Goal: Find specific page/section: Find specific page/section

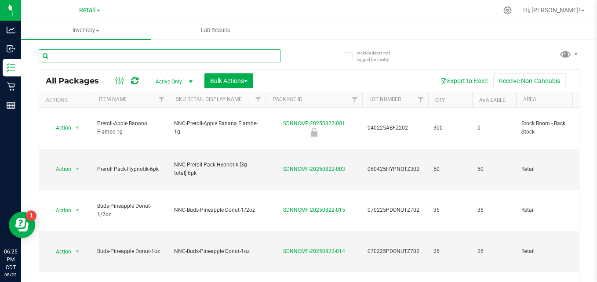
click at [114, 56] on input "text" at bounding box center [160, 55] width 242 height 13
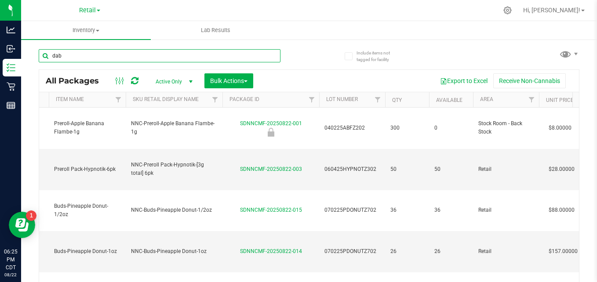
type input "dab"
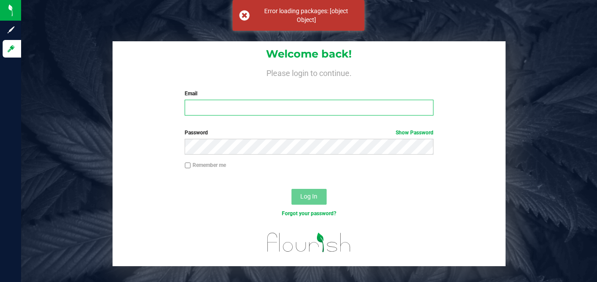
click at [229, 113] on input "Email" at bounding box center [309, 108] width 249 height 16
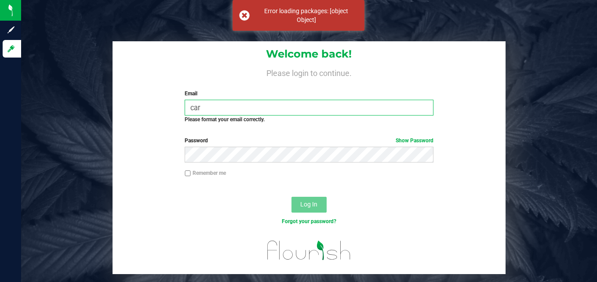
type input "[PERSON_NAME][EMAIL_ADDRESS][PERSON_NAME][DOMAIN_NAME]"
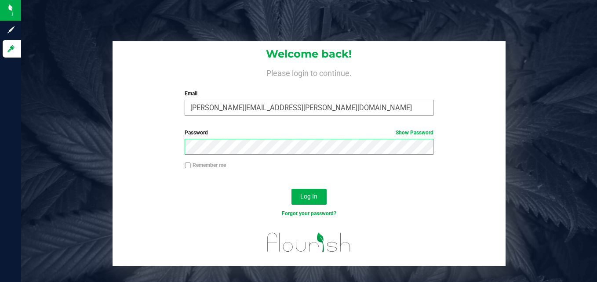
click at [292, 189] on button "Log In" at bounding box center [309, 197] width 35 height 16
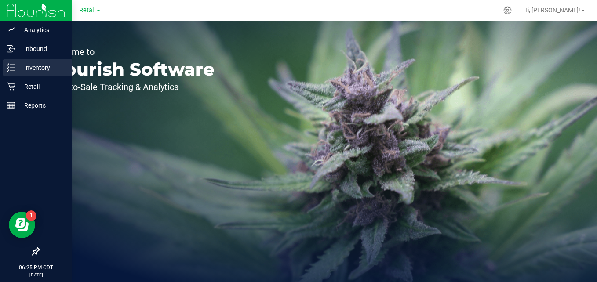
click at [17, 69] on p "Inventory" at bounding box center [41, 67] width 53 height 11
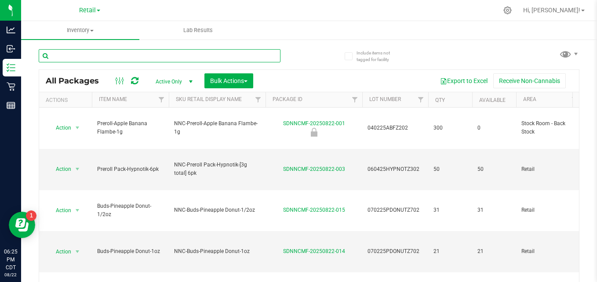
click at [159, 55] on input "text" at bounding box center [160, 55] width 242 height 13
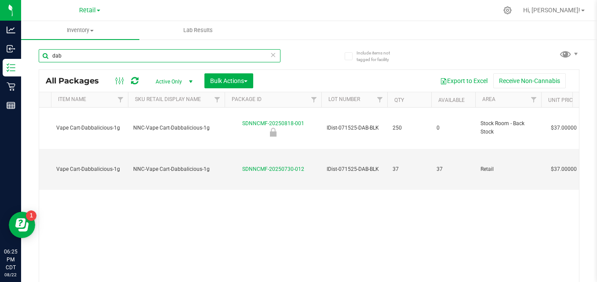
scroll to position [0, 41]
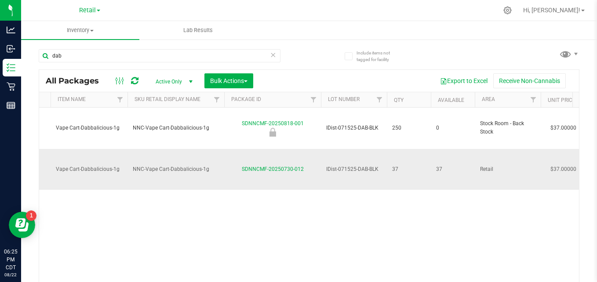
drag, startPoint x: 325, startPoint y: 141, endPoint x: 381, endPoint y: 144, distance: 56.0
click at [381, 149] on td "IDist-071525-DAB-BLK" at bounding box center [354, 169] width 66 height 41
copy span "IDist-071525-DAB-BLK"
click at [379, 191] on div "Action Action Edit attributes Global inventory Locate package Package audit log…" at bounding box center [309, 197] width 540 height 178
drag, startPoint x: 322, startPoint y: 143, endPoint x: 380, endPoint y: 143, distance: 58.1
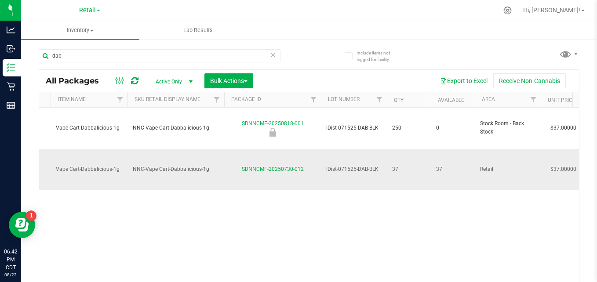
click at [380, 149] on td "IDist-071525-DAB-BLK" at bounding box center [354, 169] width 66 height 41
drag, startPoint x: 380, startPoint y: 143, endPoint x: 363, endPoint y: 142, distance: 17.2
copy span "IDist-071525-DAB-BLK"
drag, startPoint x: 237, startPoint y: 139, endPoint x: 306, endPoint y: 149, distance: 69.8
click at [306, 149] on td "SDNNCMF-20250730-012" at bounding box center [272, 169] width 97 height 41
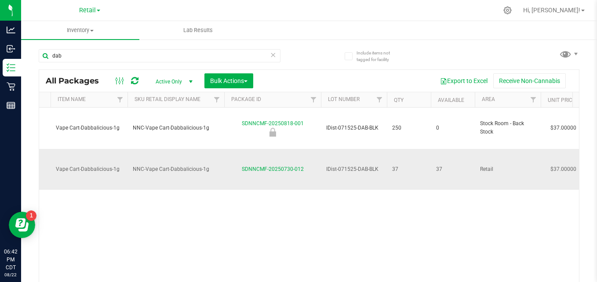
copy link "SDNNCMF-20250730-012"
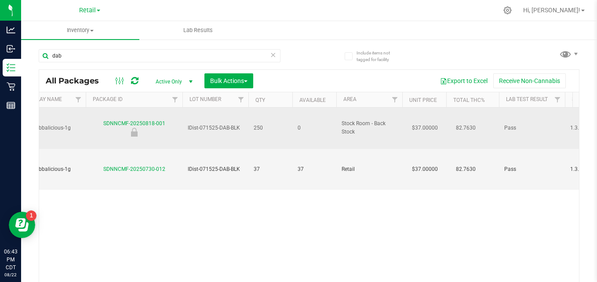
scroll to position [0, 181]
drag, startPoint x: 182, startPoint y: 117, endPoint x: 249, endPoint y: 116, distance: 67.8
click at [249, 116] on tr "Action Action Edit attributes Global inventory Locate package Package audit log…" at bounding box center [527, 128] width 1338 height 41
copy tr "IDist-071525-DAB-BLK"
drag, startPoint x: 95, startPoint y: 114, endPoint x: 169, endPoint y: 115, distance: 73.5
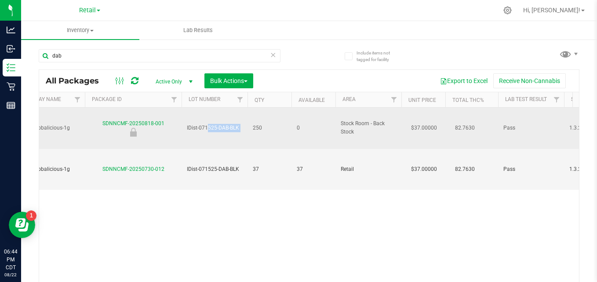
click at [169, 120] on div "SDNNCMF-20250818-001" at bounding box center [133, 128] width 99 height 17
copy link "SDNNCMF-20250818-001"
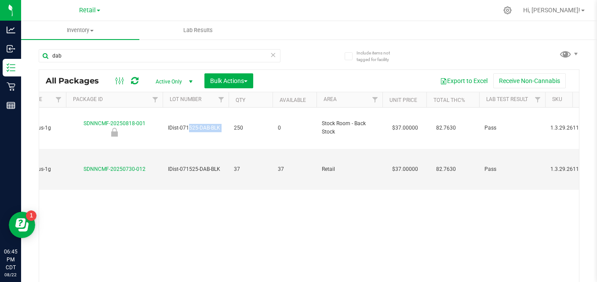
scroll to position [0, 200]
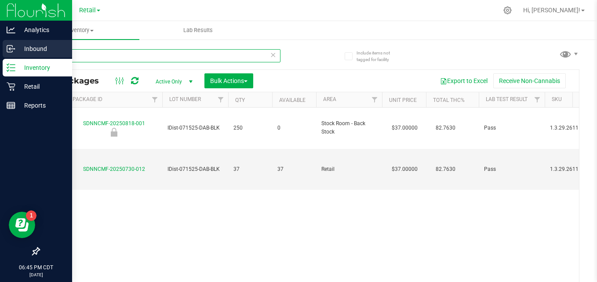
drag, startPoint x: 83, startPoint y: 60, endPoint x: 0, endPoint y: 49, distance: 83.4
click at [0, 49] on div "Analytics Inbound Inventory Retail Reports 06:45 PM CDT [DATE] 08/22 Retail Hi,…" at bounding box center [298, 141] width 597 height 282
type input "the wol"
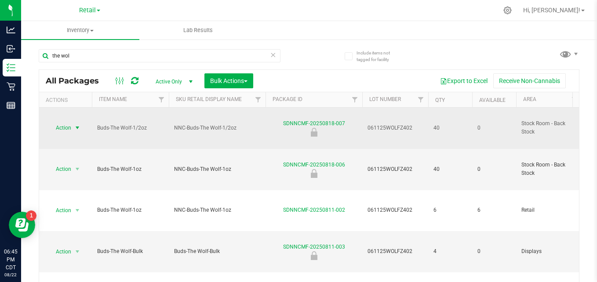
click at [65, 122] on span "Action" at bounding box center [60, 128] width 24 height 12
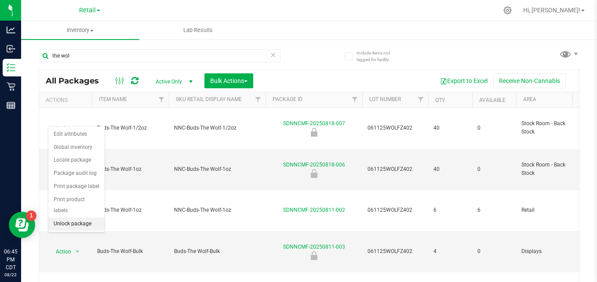
click at [90, 218] on li "Unlock package" at bounding box center [76, 224] width 56 height 13
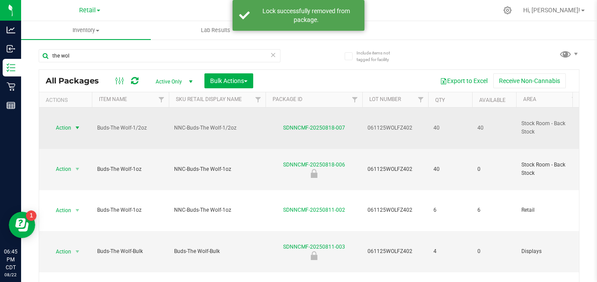
click at [69, 122] on span "Action" at bounding box center [60, 128] width 24 height 12
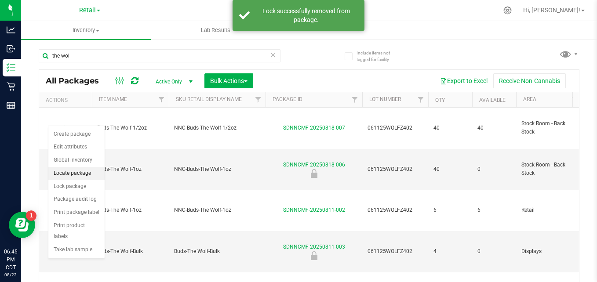
click at [79, 176] on li "Locate package" at bounding box center [76, 173] width 56 height 13
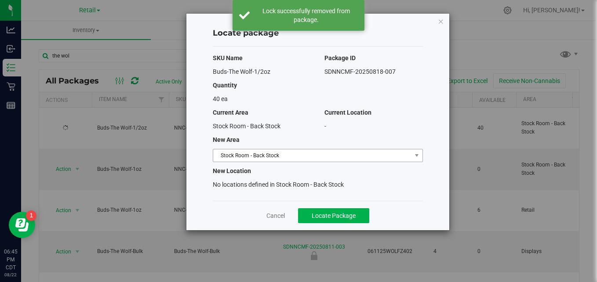
click at [300, 152] on span "Stock Room - Back Stock" at bounding box center [312, 156] width 198 height 12
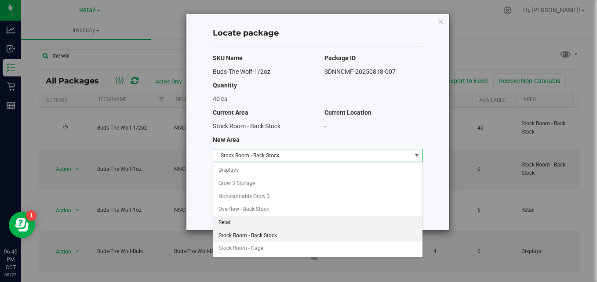
click at [300, 223] on li "Retail" at bounding box center [317, 222] width 209 height 13
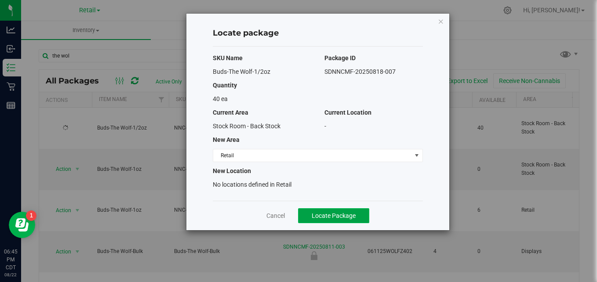
click at [309, 220] on button "Locate Package" at bounding box center [333, 216] width 71 height 15
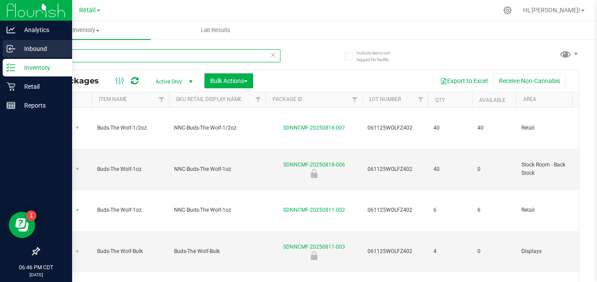
drag, startPoint x: 96, startPoint y: 59, endPoint x: 0, endPoint y: 49, distance: 96.8
click at [0, 49] on html "Analytics Inbound Inventory Retail Reports 06:46 PM CDT [DATE] 08/22 Retail Hi,…" at bounding box center [298, 141] width 597 height 282
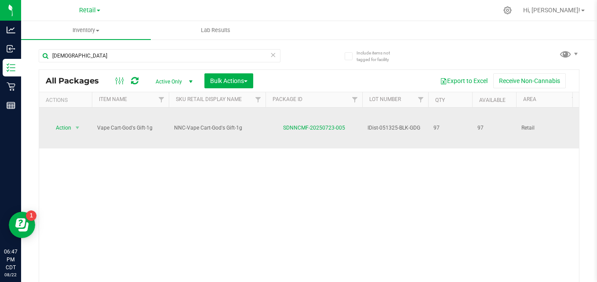
drag, startPoint x: 365, startPoint y: 117, endPoint x: 425, endPoint y: 115, distance: 60.3
click at [425, 115] on td "IDist-051325-BLK-GDG" at bounding box center [396, 128] width 66 height 41
copy span "IDist-051325-BLK-GDG"
drag, startPoint x: 280, startPoint y: 119, endPoint x: 348, endPoint y: 118, distance: 68.2
click at [348, 124] on div "SDNNCMF-20250723-005" at bounding box center [313, 128] width 99 height 8
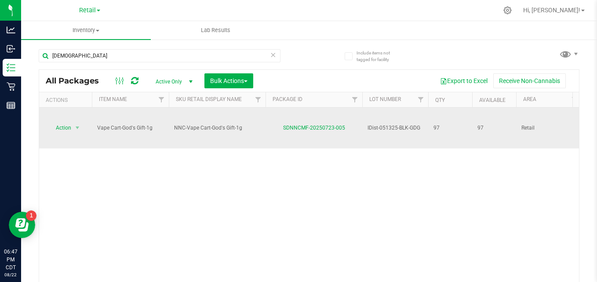
copy link "SDNNCMF-20250723-005"
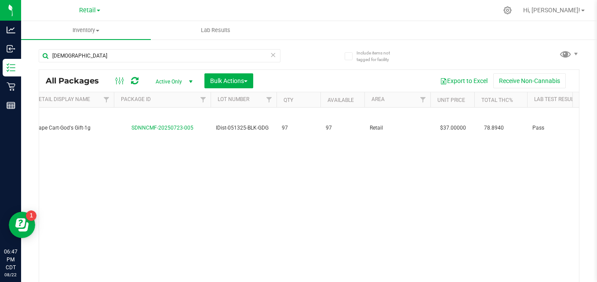
scroll to position [0, 152]
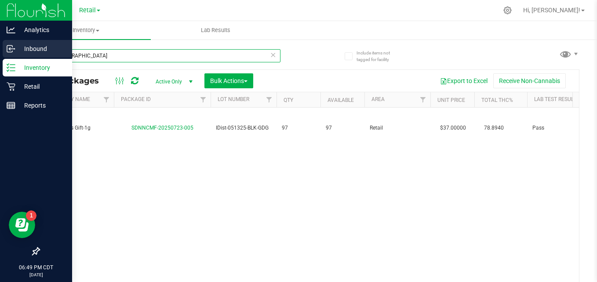
drag, startPoint x: 85, startPoint y: 55, endPoint x: 20, endPoint y: 59, distance: 65.7
click at [20, 59] on div "Analytics Inbound Inventory Retail Reports 06:49 PM CDT [DATE] 08/22 Retail Hi,…" at bounding box center [298, 141] width 597 height 282
type input "V"
type input "o"
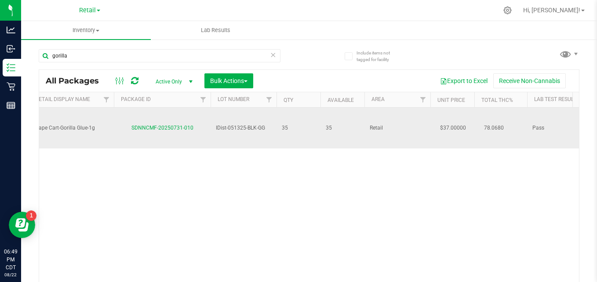
drag, startPoint x: 213, startPoint y: 119, endPoint x: 267, endPoint y: 118, distance: 53.7
click at [267, 118] on td "IDist-051325-BLK-GG" at bounding box center [244, 128] width 66 height 41
drag, startPoint x: 267, startPoint y: 118, endPoint x: 251, endPoint y: 117, distance: 15.9
copy span "IDist-051325-BLK-GG"
drag, startPoint x: 128, startPoint y: 117, endPoint x: 202, endPoint y: 121, distance: 74.9
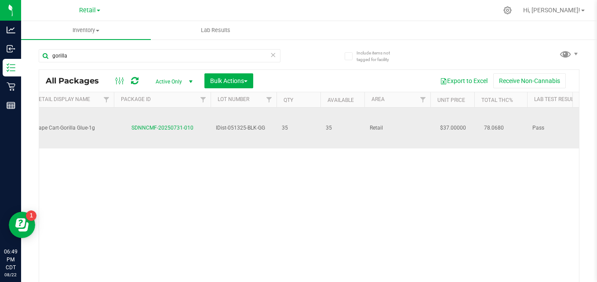
click at [202, 124] on div "SDNNCMF-20250731-010" at bounding box center [162, 128] width 99 height 8
copy link "SDNNCMF-20250731-010"
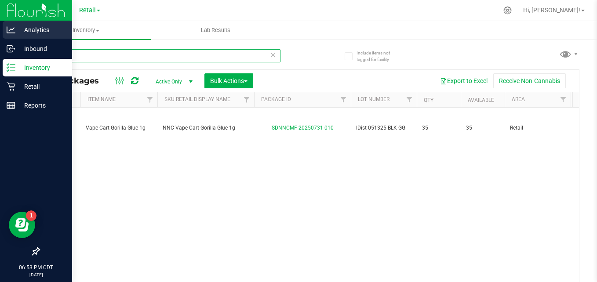
drag, startPoint x: 141, startPoint y: 54, endPoint x: 7, endPoint y: 29, distance: 136.9
click at [7, 29] on div "Analytics Inbound Inventory Retail Reports 06:53 PM CDT [DATE] 08/22 Retail Hi,…" at bounding box center [298, 141] width 597 height 282
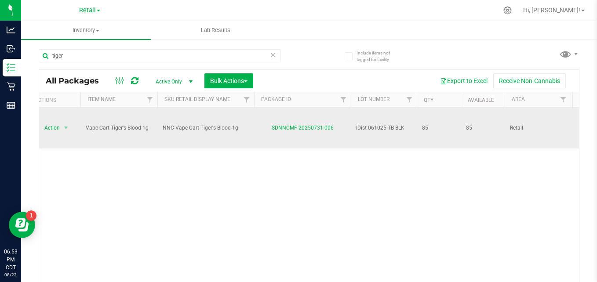
drag, startPoint x: 354, startPoint y: 119, endPoint x: 405, endPoint y: 121, distance: 51.1
click at [405, 121] on td "IDist-061025-TB-BLK" at bounding box center [384, 128] width 66 height 41
copy span "IDist-061025-TB-BLK"
drag, startPoint x: 262, startPoint y: 113, endPoint x: 339, endPoint y: 124, distance: 78.2
click at [339, 124] on td "SDNNCMF-20250731-006" at bounding box center [302, 128] width 97 height 41
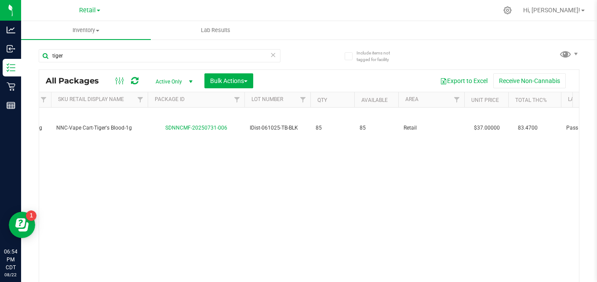
scroll to position [0, 143]
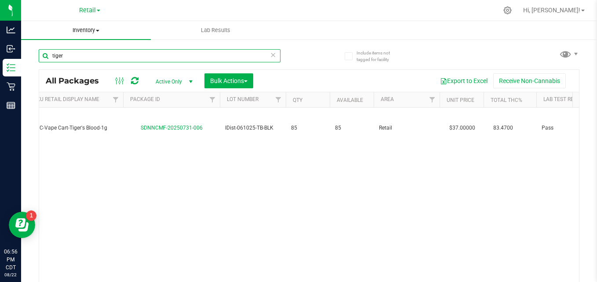
drag, startPoint x: 166, startPoint y: 55, endPoint x: 22, endPoint y: 36, distance: 146.0
click at [22, 36] on inventory "Inventory All packages All inventory Waste log Create inventory Lab Results Inc…" at bounding box center [309, 164] width 576 height 286
type input "skywalker"
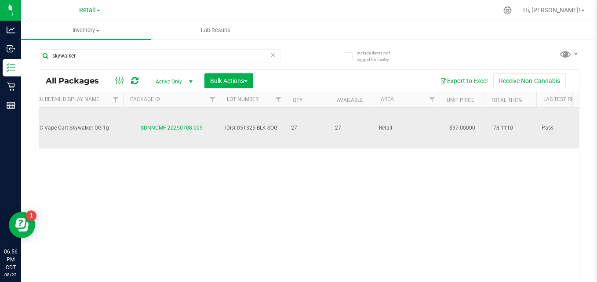
drag, startPoint x: 219, startPoint y: 117, endPoint x: 285, endPoint y: 116, distance: 66.4
click at [285, 116] on tr "Action Action Create package Edit attributes Global inventory Locate package Lo…" at bounding box center [566, 128] width 1338 height 41
drag, startPoint x: 136, startPoint y: 110, endPoint x: 205, endPoint y: 119, distance: 69.7
click at [205, 119] on td "SDNNCMF-20250708-009" at bounding box center [171, 128] width 97 height 41
drag, startPoint x: 205, startPoint y: 119, endPoint x: 183, endPoint y: 114, distance: 22.7
